Goal: Information Seeking & Learning: Learn about a topic

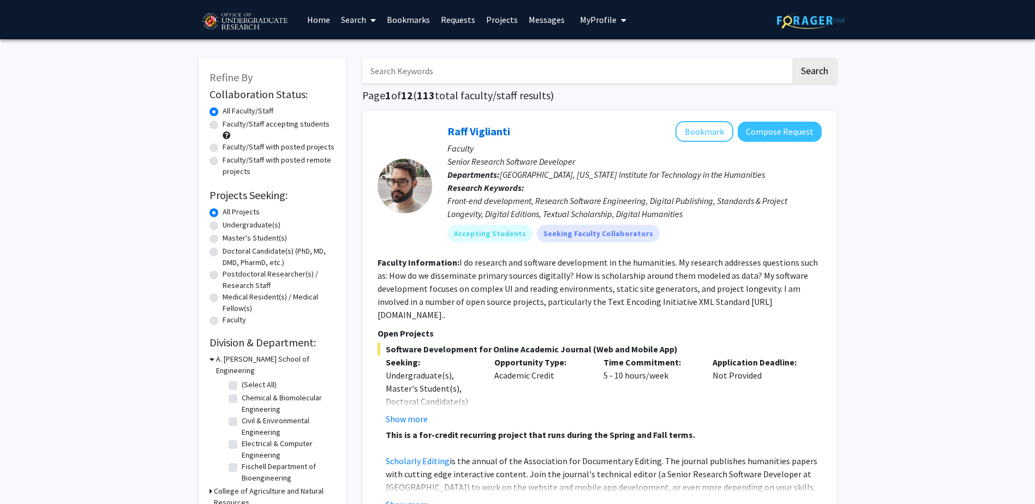
click at [218, 224] on div "Undergraduate(s)" at bounding box center [271, 225] width 125 height 13
click at [223, 223] on label "Undergraduate(s)" at bounding box center [252, 224] width 58 height 11
click at [223, 223] on input "Undergraduate(s)" at bounding box center [226, 222] width 7 height 7
radio input "true"
click at [242, 379] on label "(Select All)" at bounding box center [259, 384] width 35 height 11
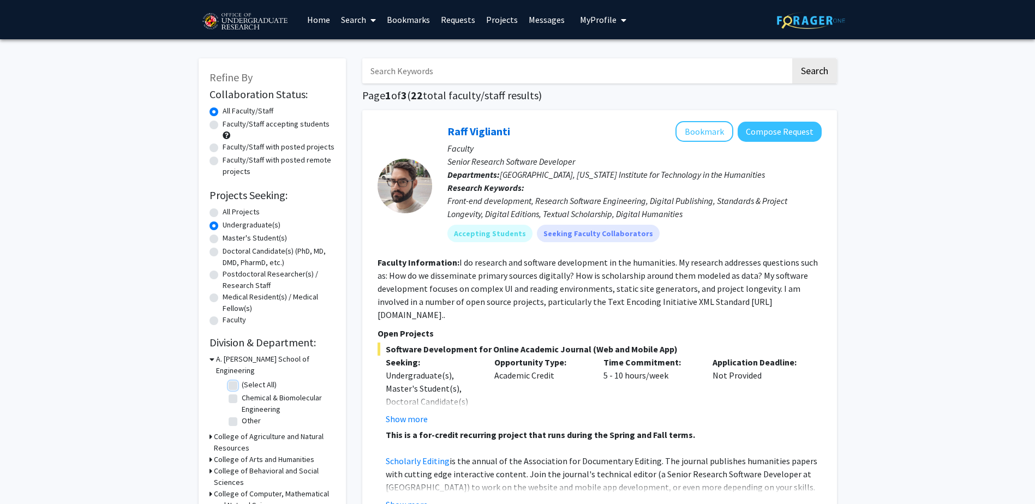
click at [242, 379] on input "(Select All)" at bounding box center [245, 382] width 7 height 7
checkbox input "true"
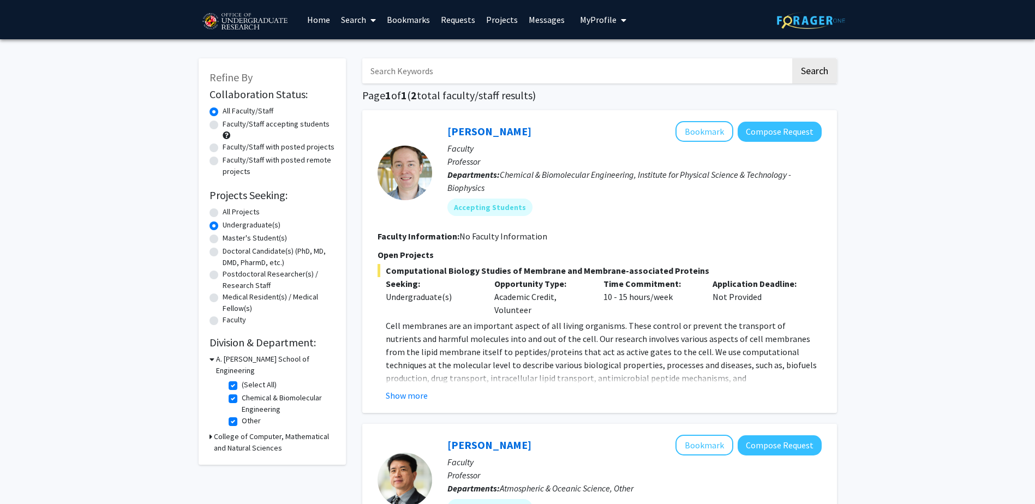
click at [263, 437] on h3 "College of Computer, Mathematical and Natural Sciences" at bounding box center [274, 442] width 121 height 23
click at [242, 379] on label "(Select All)" at bounding box center [259, 384] width 35 height 11
click at [242, 379] on input "(Select All)" at bounding box center [245, 382] width 7 height 7
checkbox input "false"
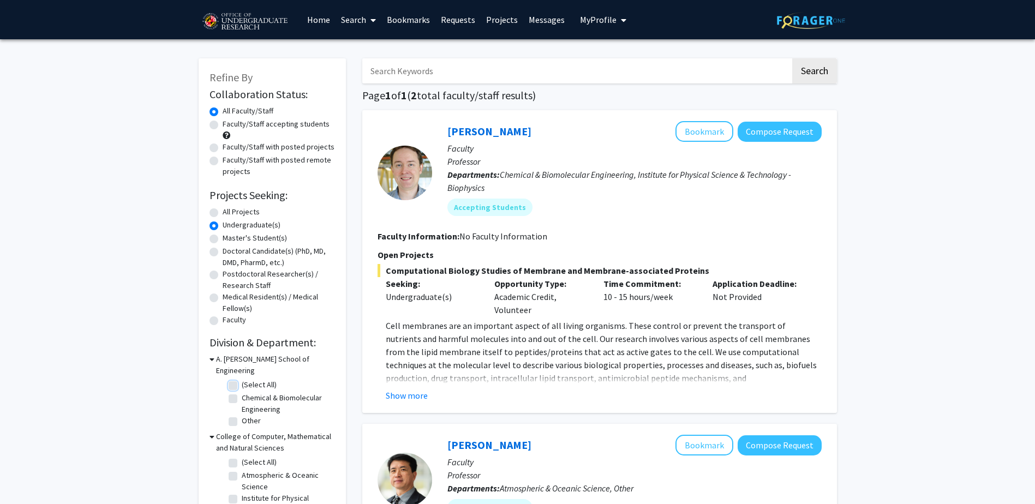
checkbox input "false"
